Goal: Find specific page/section: Find specific page/section

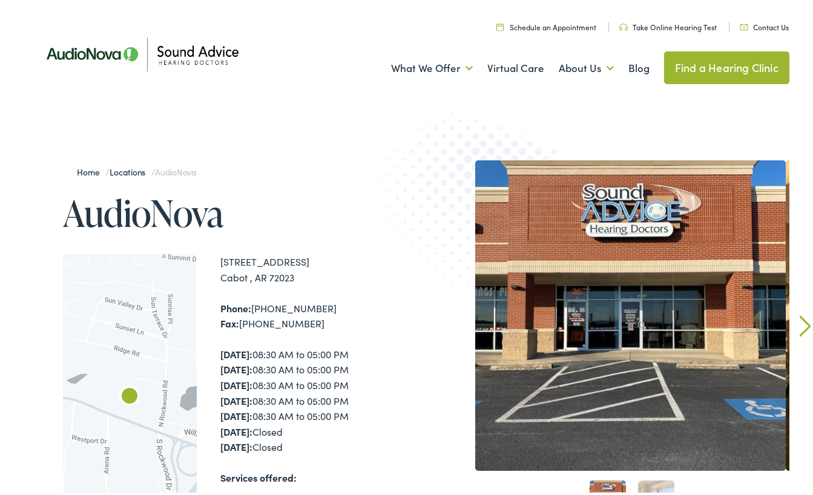
click at [724, 69] on link "Find a Hearing Clinic" at bounding box center [726, 64] width 125 height 33
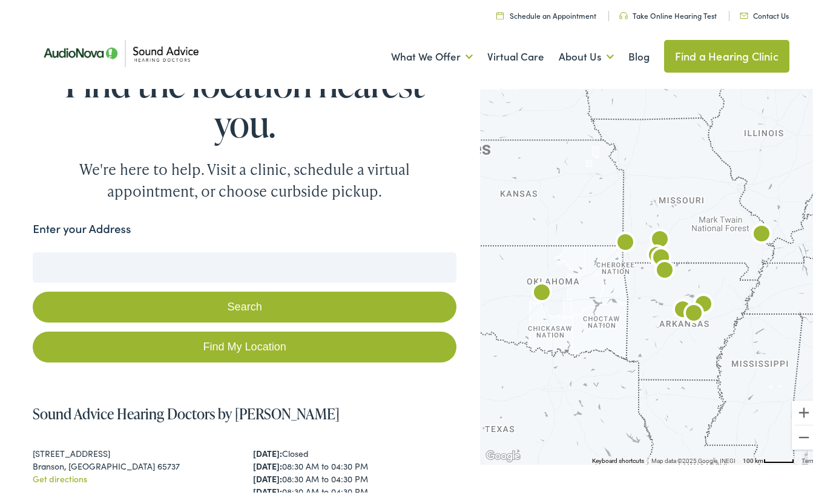
click at [68, 263] on input "Enter your Address" at bounding box center [245, 264] width 424 height 30
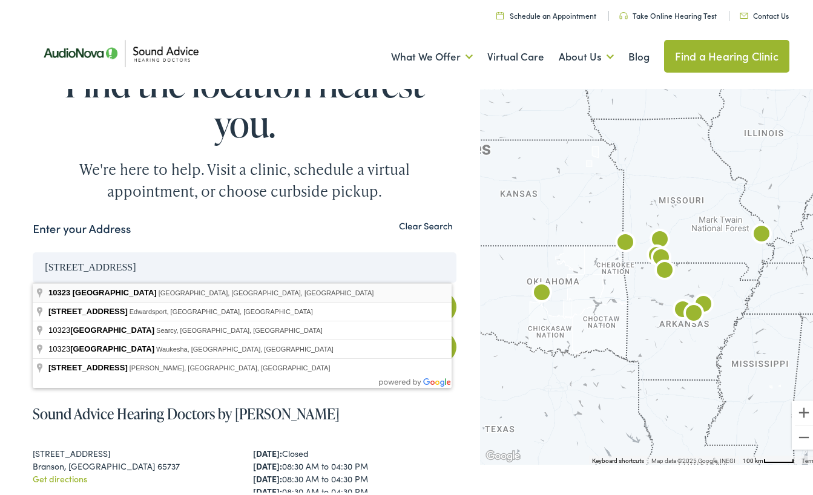
type input "10323 Northview Rd, Sherwood, AR, USA"
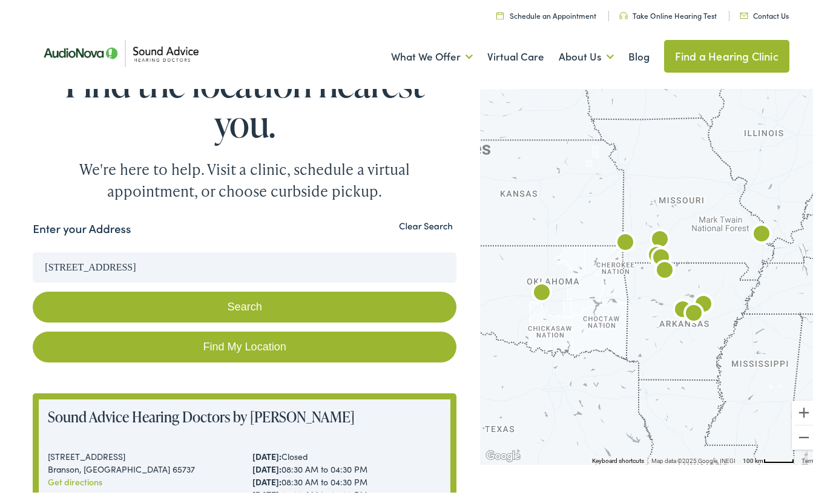
click at [238, 303] on button "Search" at bounding box center [245, 304] width 424 height 31
click at [242, 304] on button "Search" at bounding box center [245, 304] width 424 height 31
